Goal: Transaction & Acquisition: Obtain resource

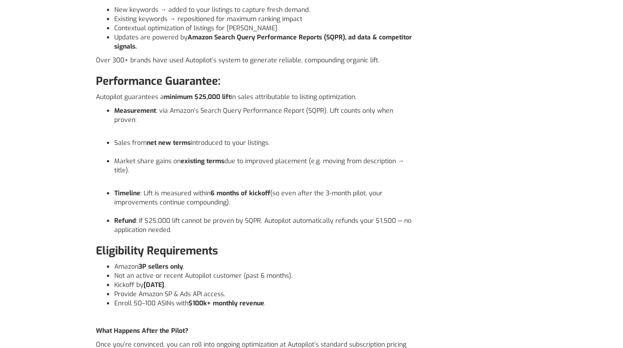
scroll to position [183, 0]
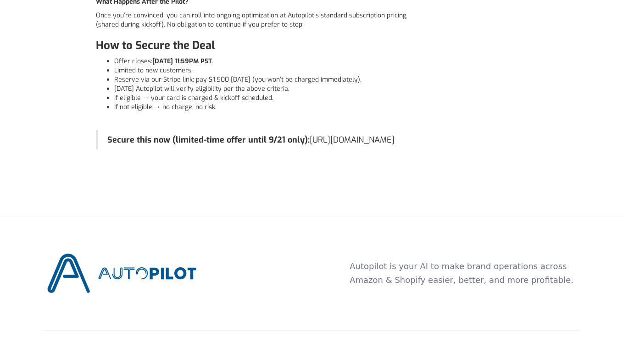
scroll to position [632, 0]
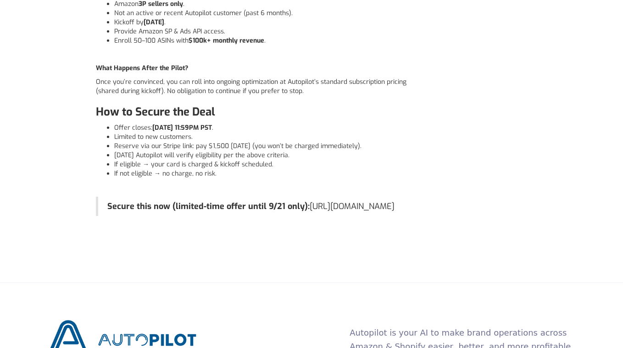
click at [177, 209] on blockquote "Secure this now (limited-time offer until 9/21 only): [URL][DOMAIN_NAME]" at bounding box center [256, 206] width 321 height 19
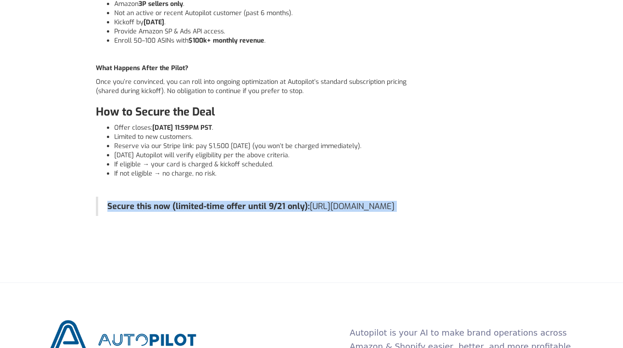
click at [177, 209] on blockquote "Secure this now (limited-time offer until 9/21 only): [URL][DOMAIN_NAME]" at bounding box center [256, 206] width 321 height 19
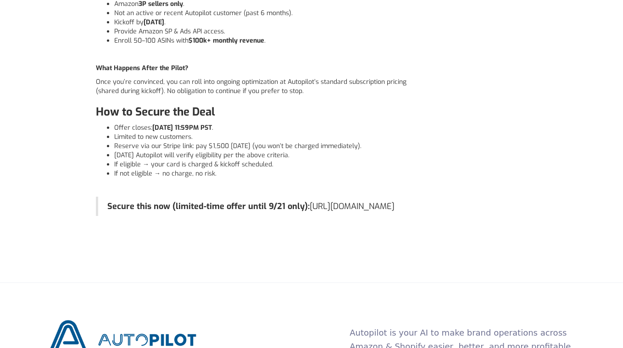
click at [177, 208] on blockquote "Secure this now (limited-time offer until 9/21 only): [URL][DOMAIN_NAME]" at bounding box center [256, 206] width 321 height 19
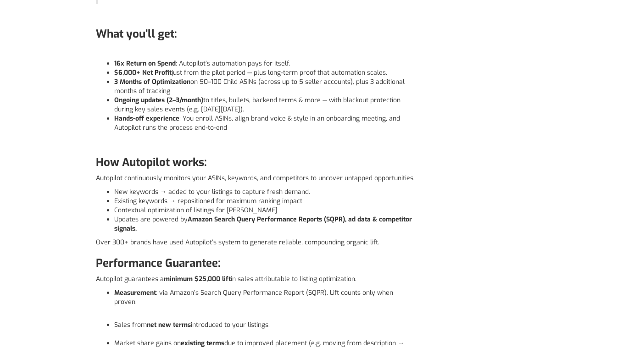
scroll to position [0, 0]
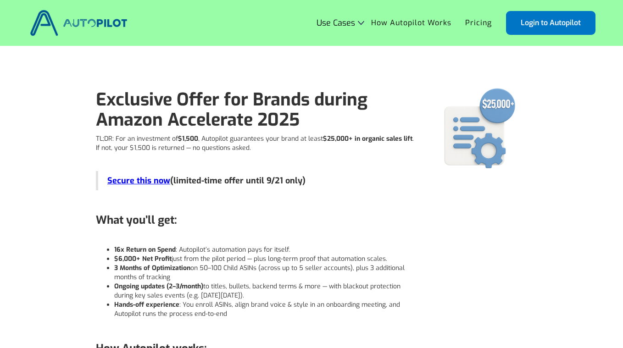
scroll to position [602, 0]
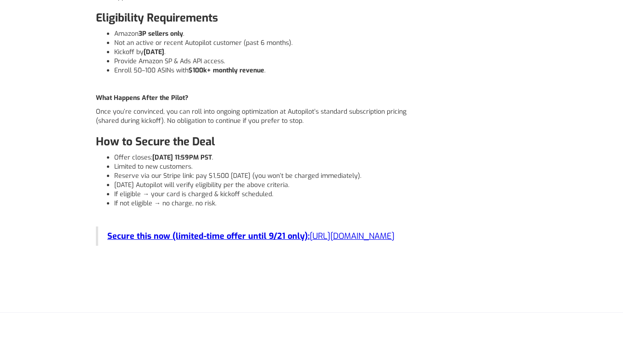
click at [259, 231] on strong "Secure this now (limited-time offer until 9/21 only):" at bounding box center [208, 236] width 202 height 11
